Goal: Navigation & Orientation: Understand site structure

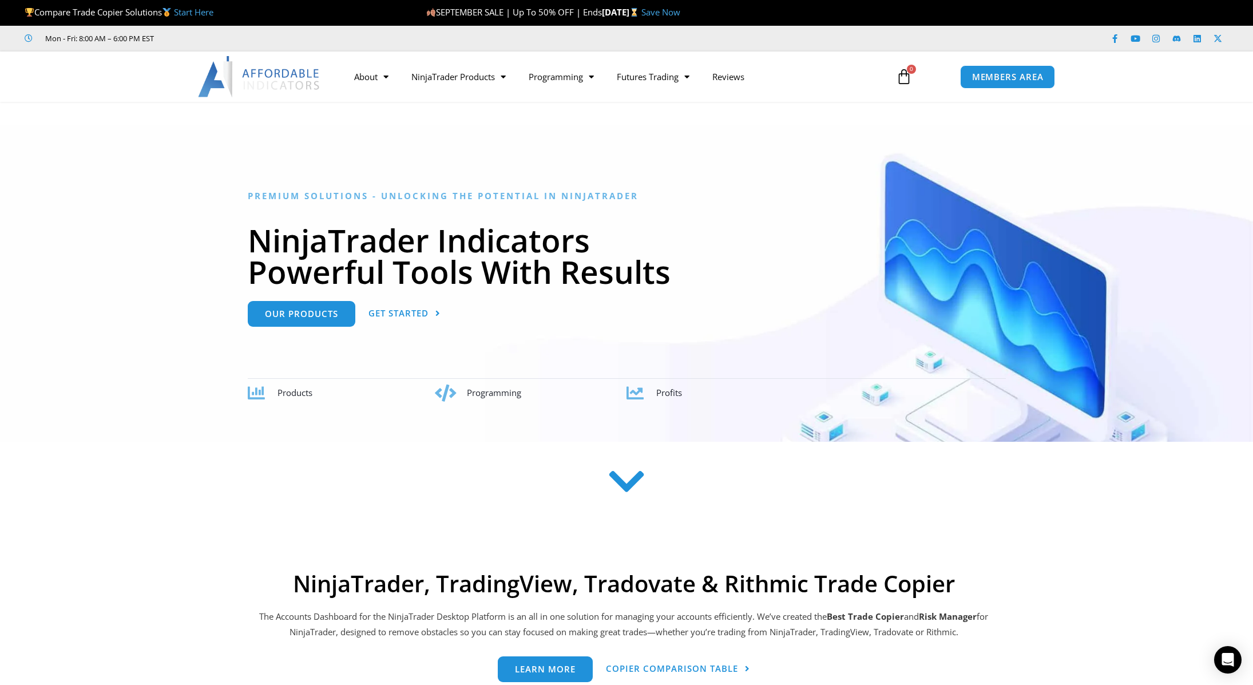
click at [286, 84] on img at bounding box center [259, 76] width 123 height 41
click at [382, 80] on span "Menu" at bounding box center [383, 77] width 11 height 20
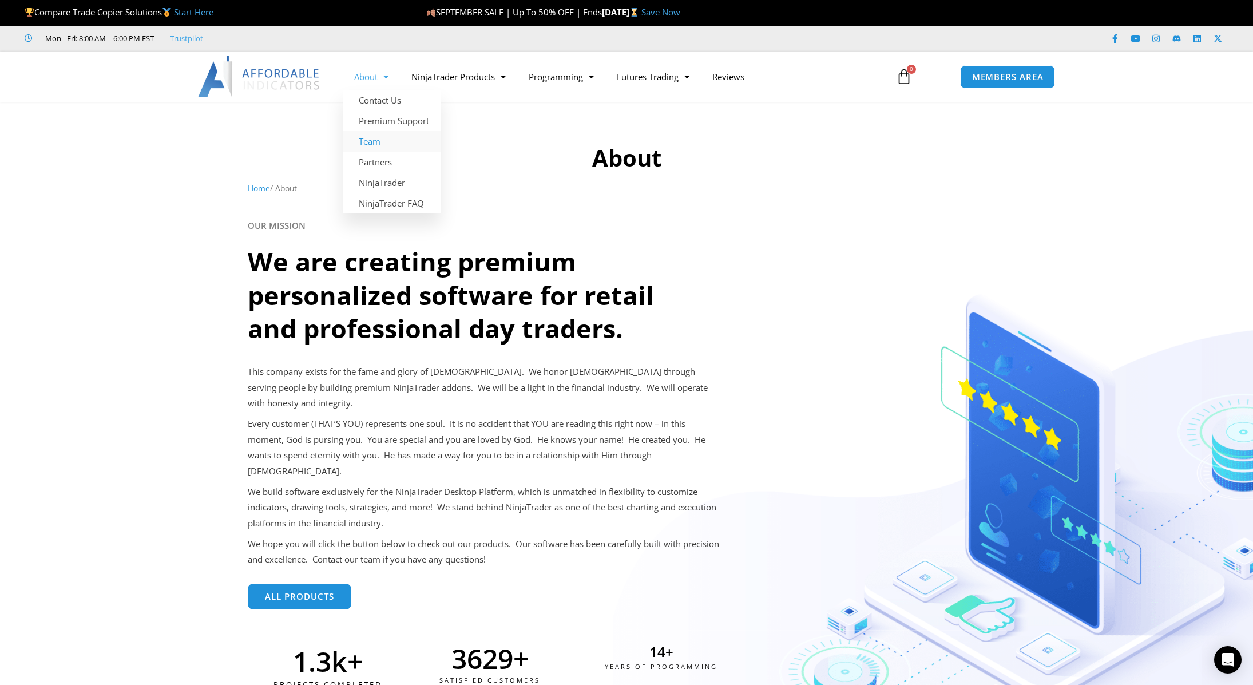
click at [379, 138] on link "Team" at bounding box center [392, 141] width 98 height 21
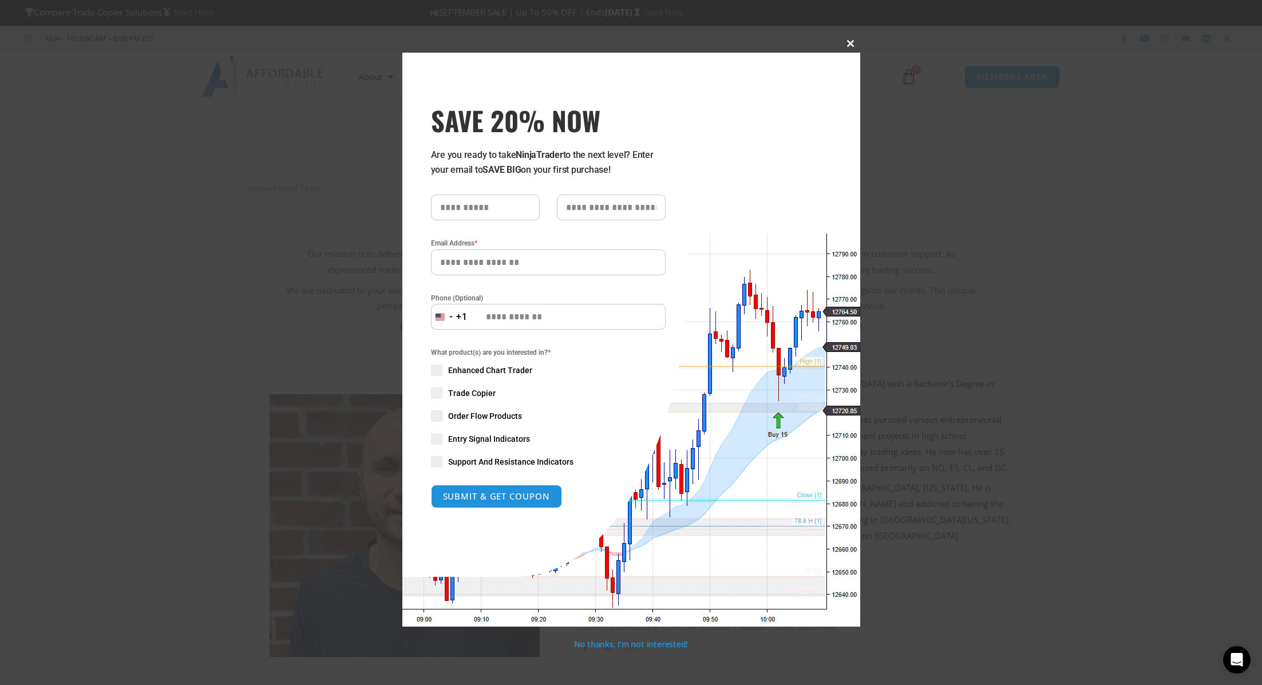
click at [850, 42] on span "SAVE 20% NOW popup" at bounding box center [851, 43] width 18 height 7
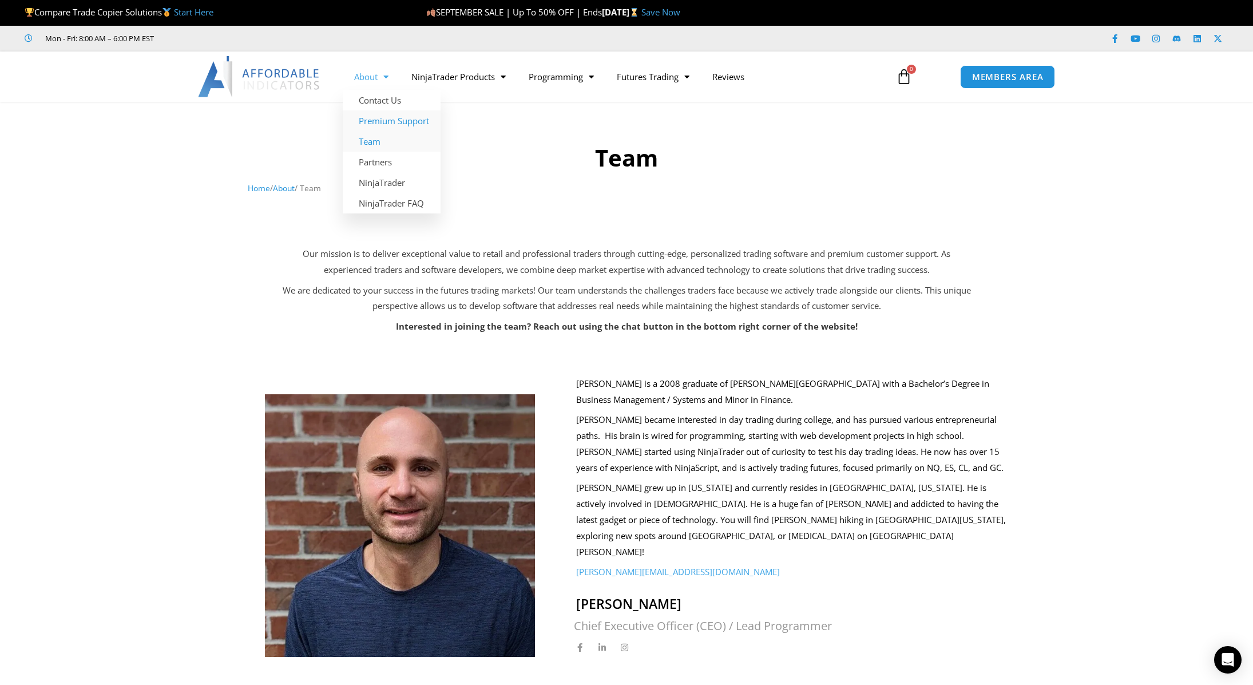
click at [399, 121] on link "Premium Support" at bounding box center [392, 120] width 98 height 21
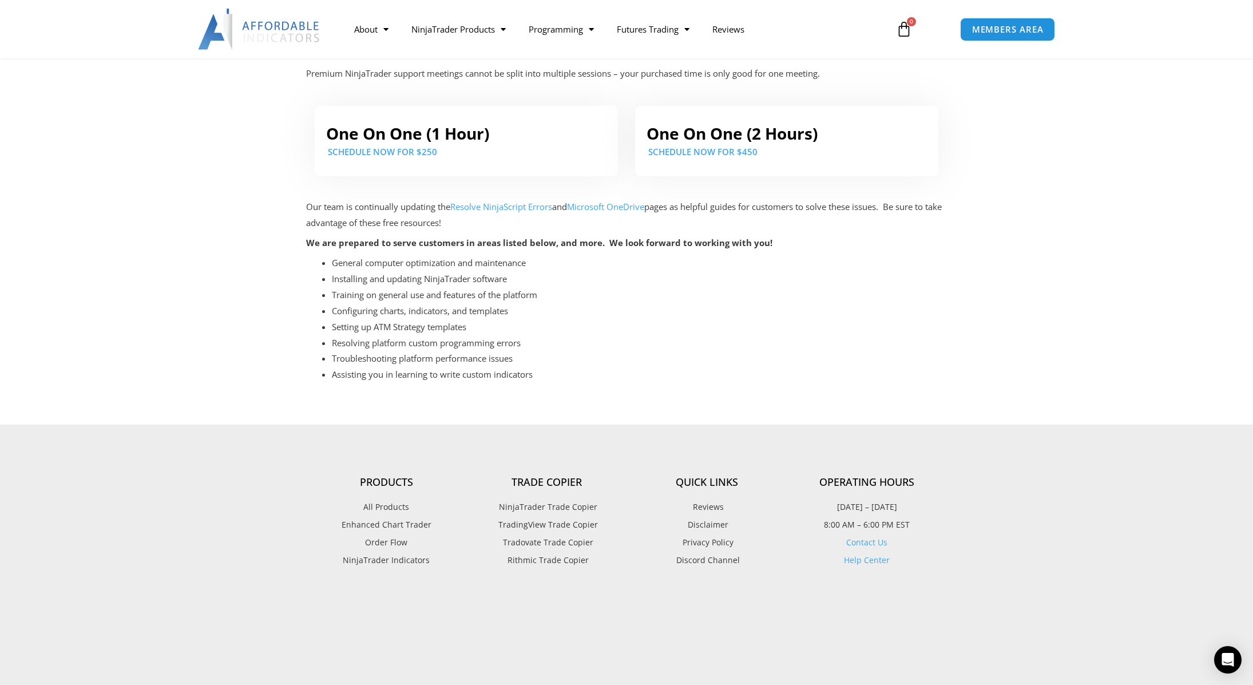
scroll to position [343, 0]
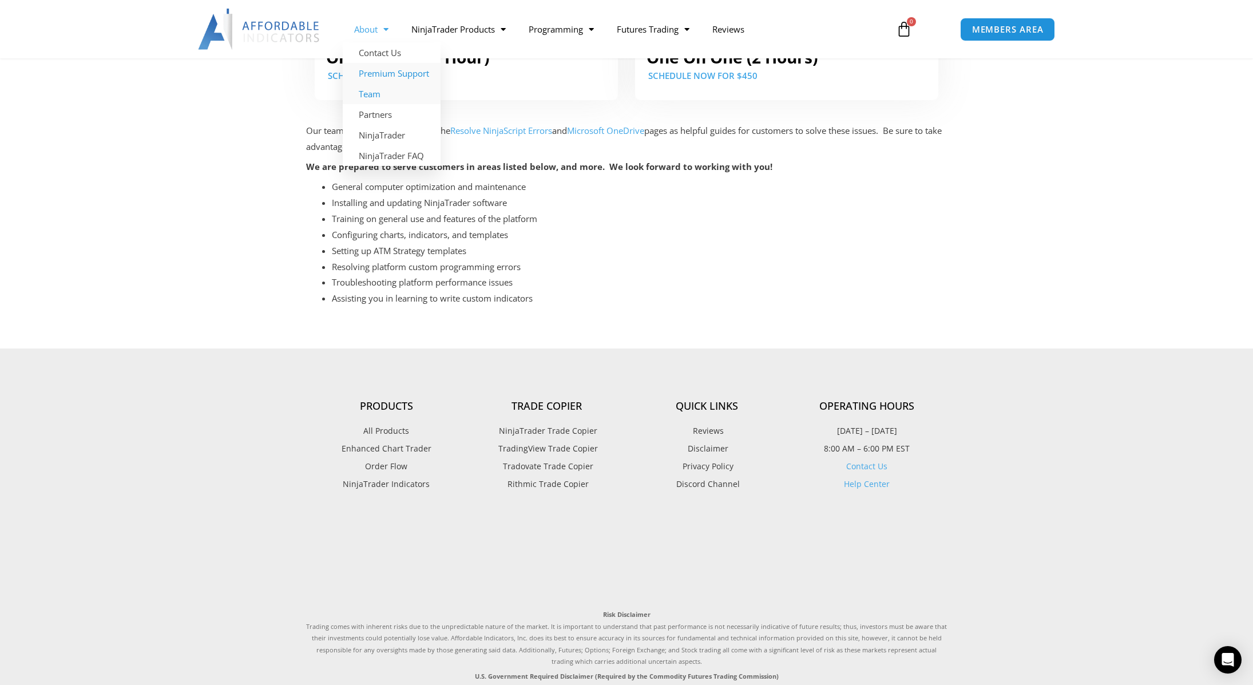
click at [377, 92] on link "Team" at bounding box center [392, 94] width 98 height 21
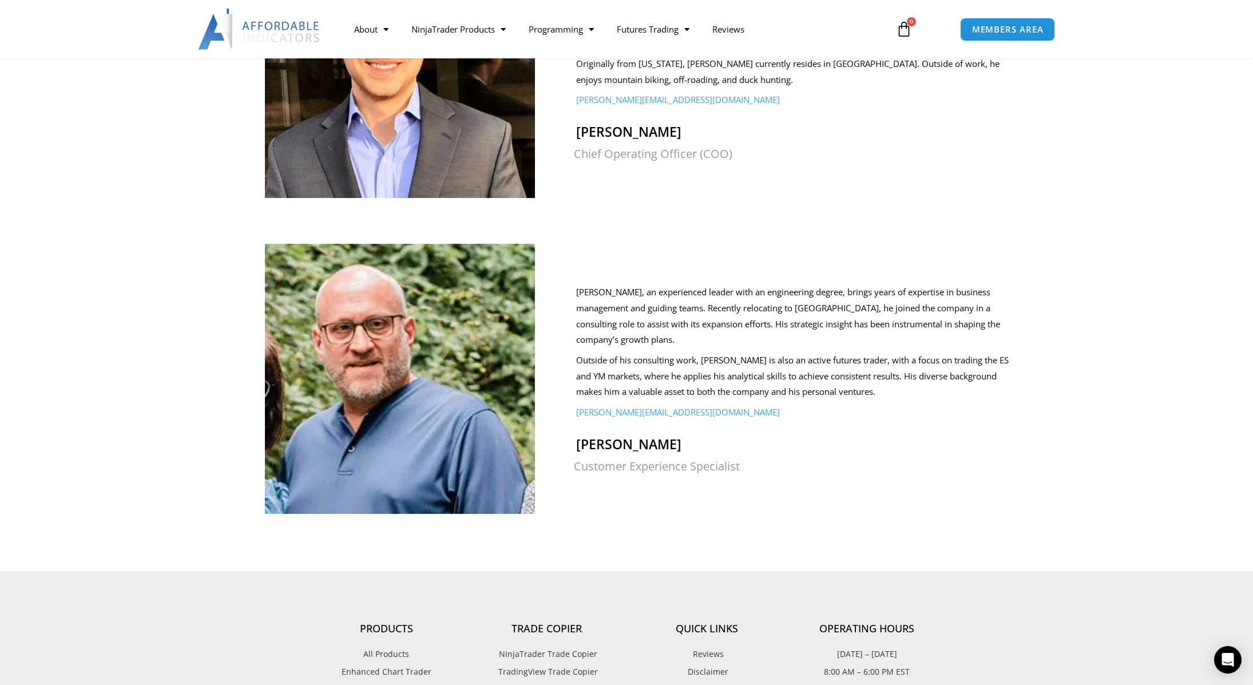
scroll to position [1003, 0]
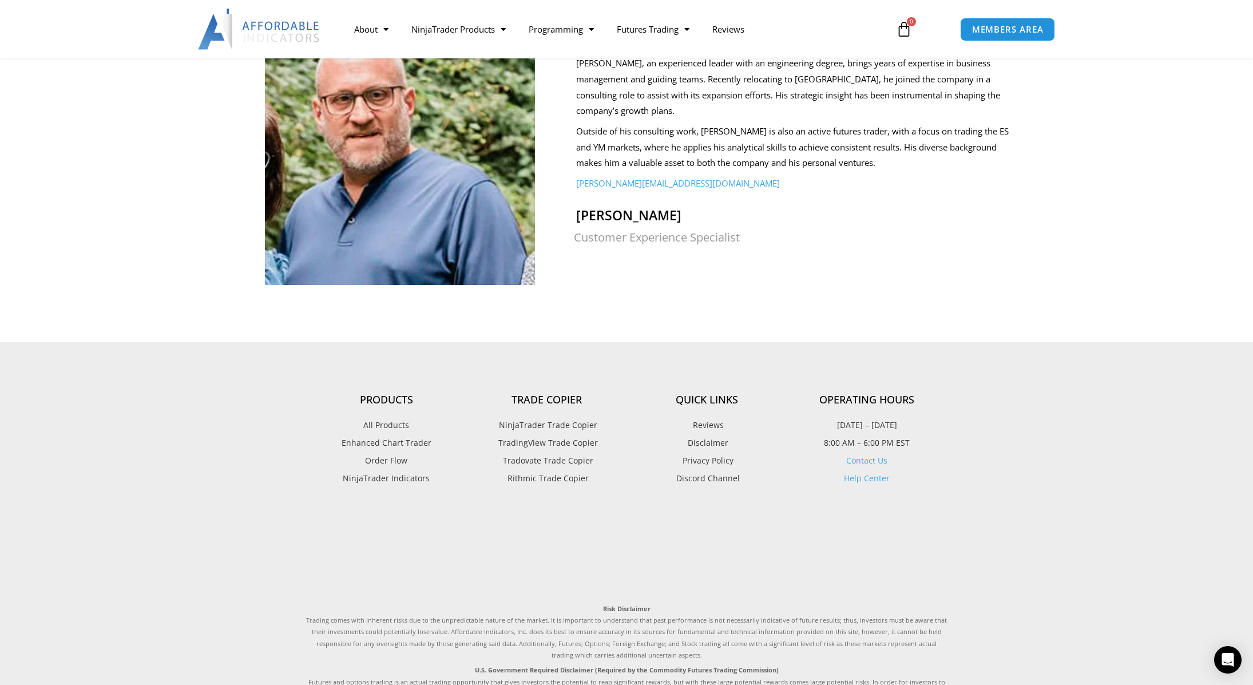
click at [386, 418] on span "All Products" at bounding box center [386, 425] width 46 height 15
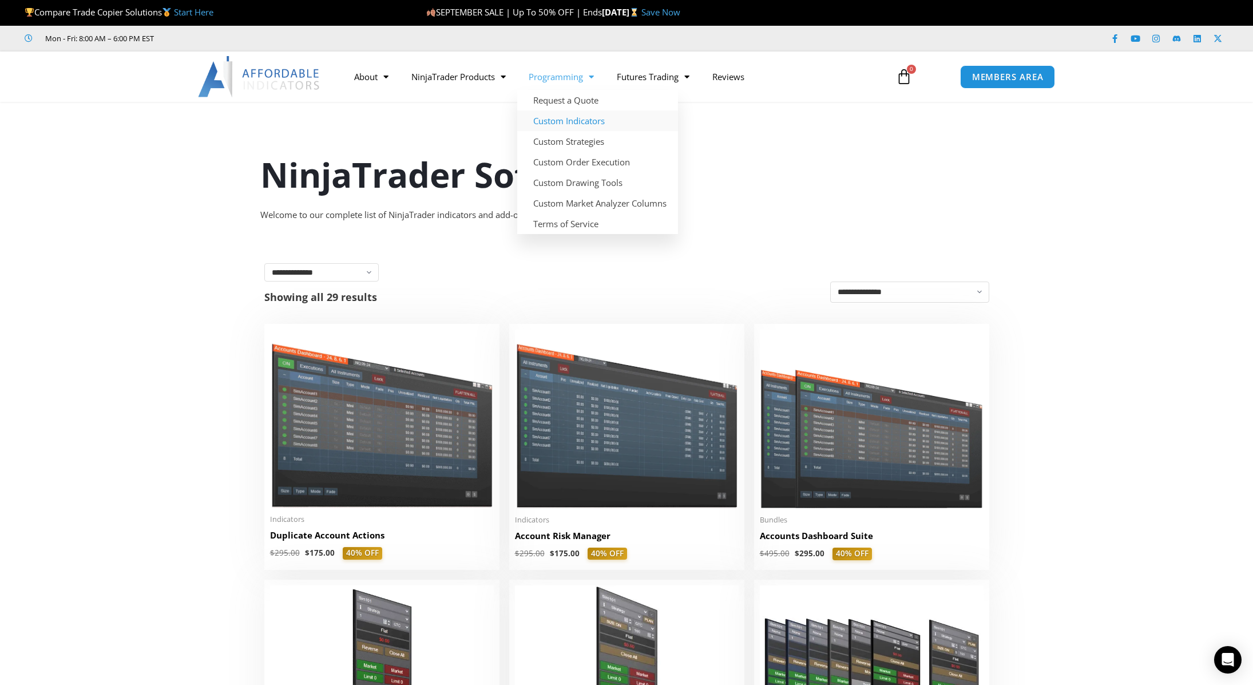
click at [585, 118] on link "Custom Indicators" at bounding box center [597, 120] width 161 height 21
